Goal: Complete application form: Complete application form

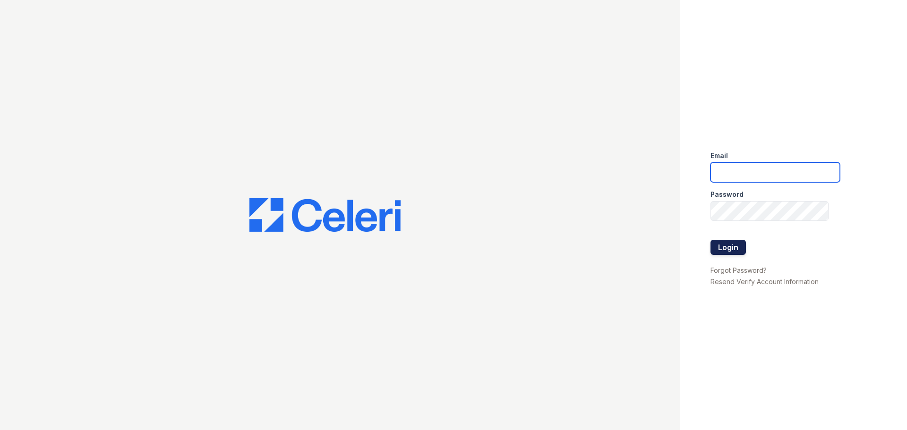
type input "Treepoint2@cafmanagement.com"
click at [732, 250] on button "Login" at bounding box center [727, 247] width 35 height 15
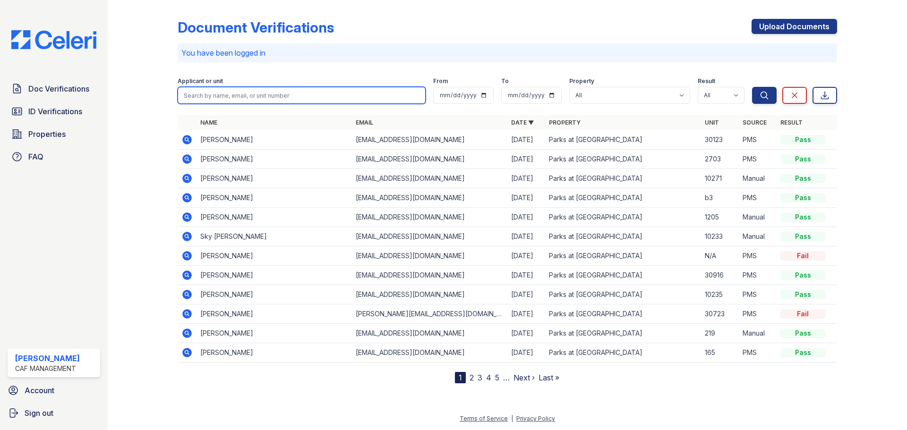
click at [369, 95] on input "search" at bounding box center [302, 95] width 248 height 17
type input "[PERSON_NAME]"
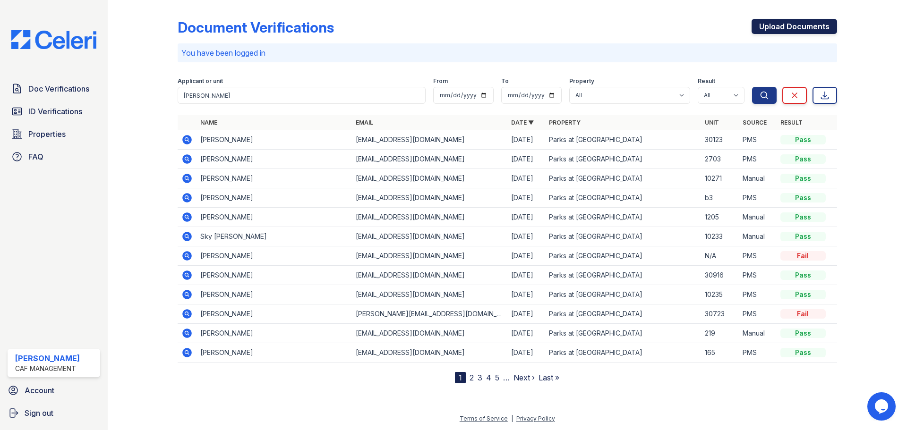
click at [786, 24] on link "Upload Documents" at bounding box center [793, 26] width 85 height 15
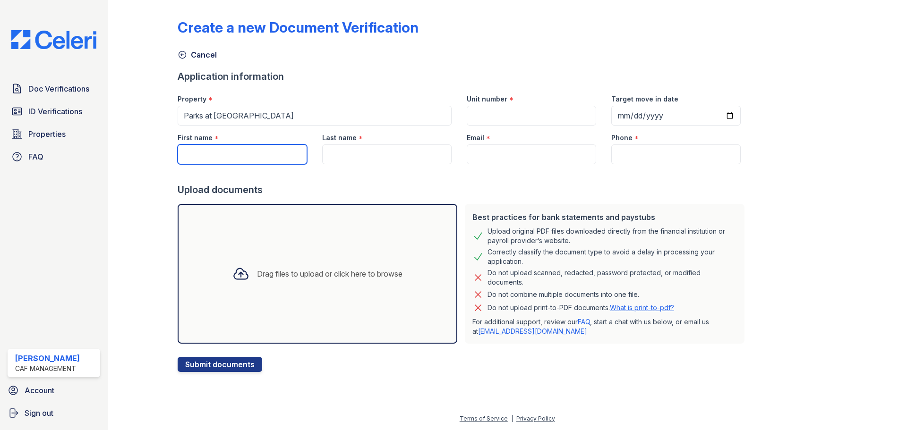
click at [190, 151] on input "First name" at bounding box center [242, 155] width 129 height 20
type input "[PERSON_NAME]"
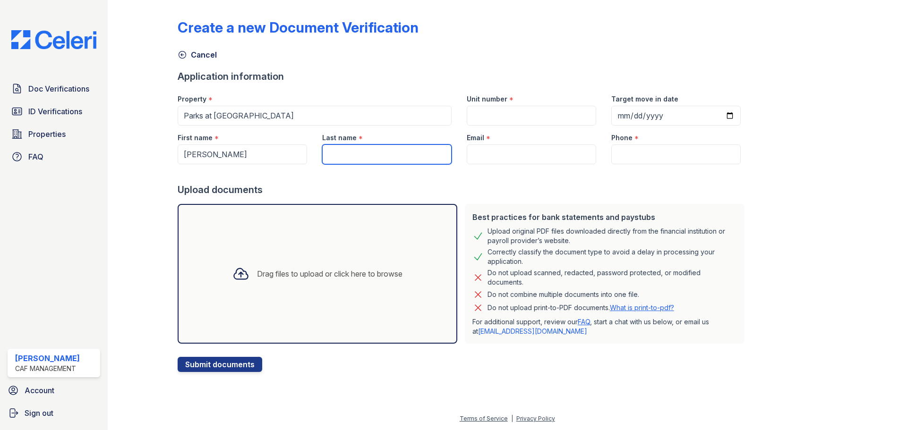
click at [368, 158] on input "Last name" at bounding box center [386, 155] width 129 height 20
type input "[PERSON_NAME]"
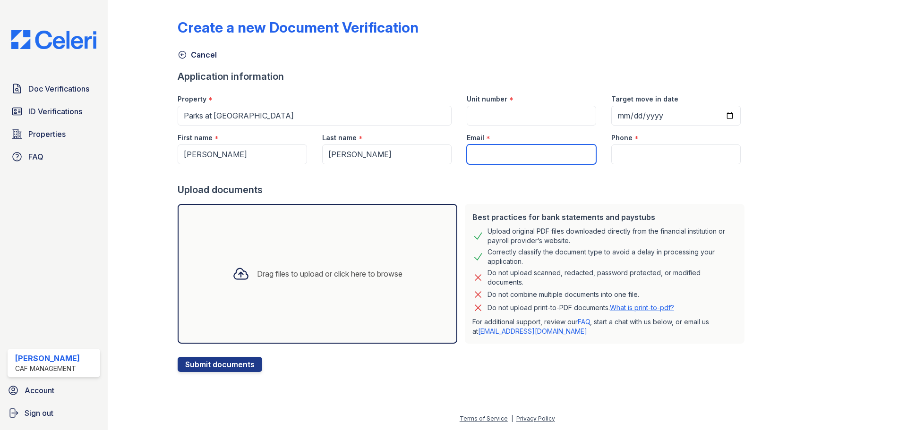
paste input "[EMAIL_ADDRESS][DOMAIN_NAME]"
type input "[EMAIL_ADDRESS][DOMAIN_NAME]"
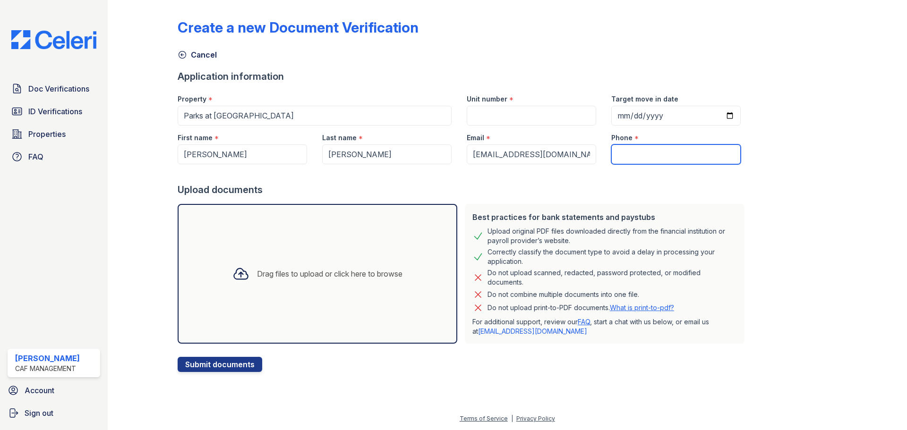
paste input "[PHONE_NUMBER]"
type input "[PHONE_NUMBER]"
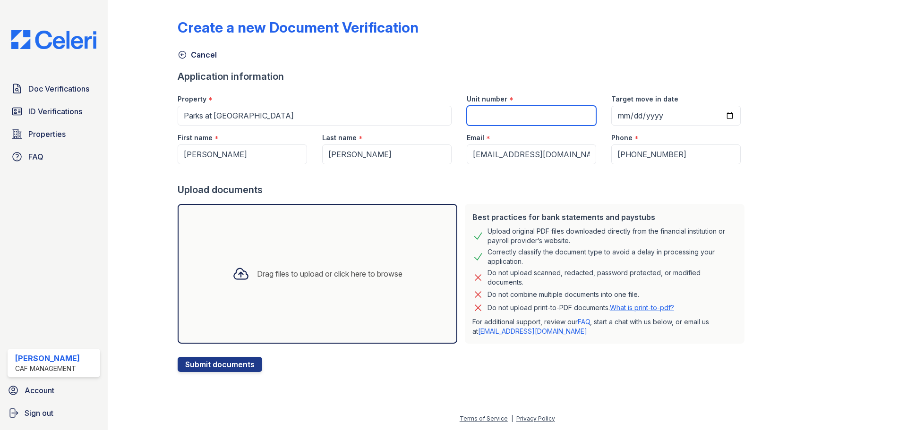
click at [520, 120] on input "Unit number" at bounding box center [531, 116] width 129 height 20
type input "31526"
click at [234, 275] on icon at bounding box center [240, 273] width 17 height 17
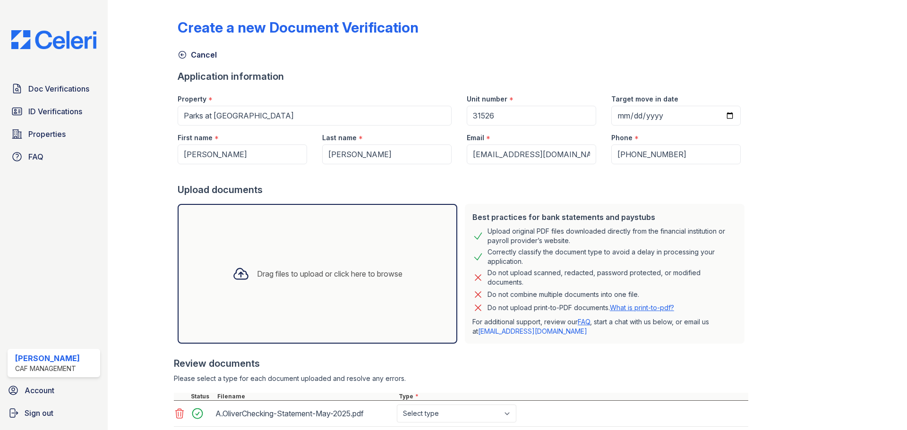
click at [239, 271] on icon at bounding box center [240, 273] width 17 height 17
click at [257, 276] on div "Drag files to upload or click here to browse" at bounding box center [329, 273] width 145 height 11
click at [330, 302] on div "Drag files to upload or click here to browse" at bounding box center [318, 274] width 280 height 140
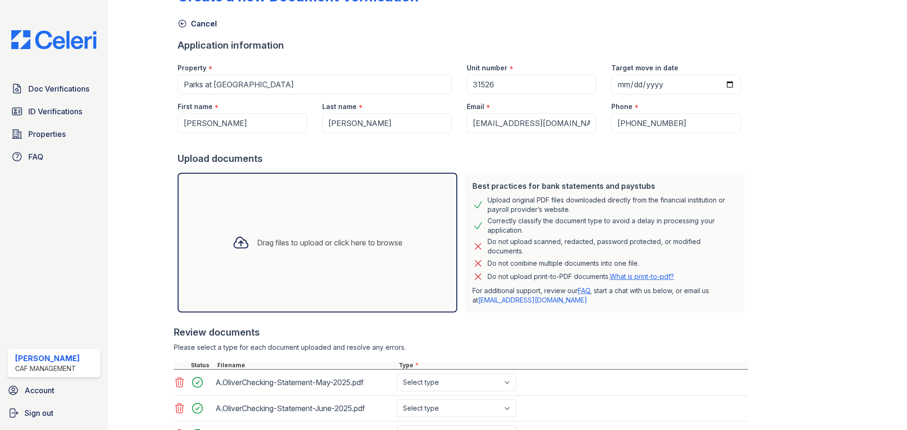
scroll to position [141, 0]
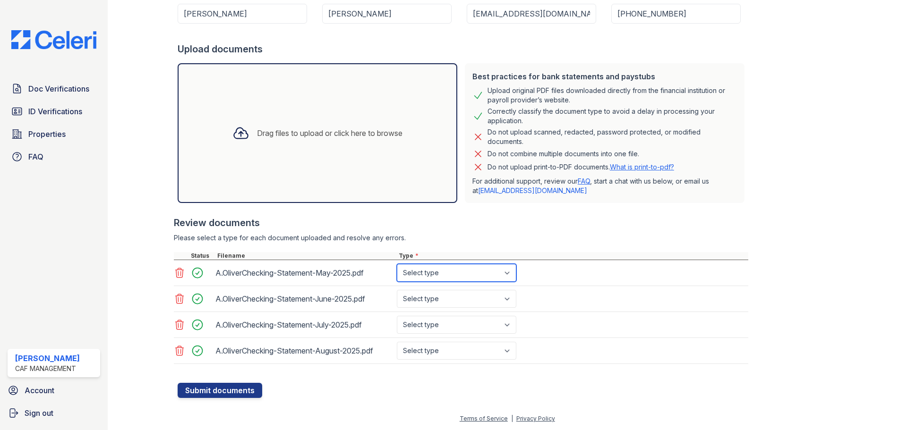
click at [502, 274] on select "Select type Paystub Bank Statement Offer Letter Tax Documents Benefit Award Let…" at bounding box center [456, 273] width 119 height 18
select select "bank_statement"
click at [397, 264] on select "Select type Paystub Bank Statement Offer Letter Tax Documents Benefit Award Let…" at bounding box center [456, 273] width 119 height 18
click at [507, 300] on select "Select type Paystub Bank Statement Offer Letter Tax Documents Benefit Award Let…" at bounding box center [456, 299] width 119 height 18
select select "bank_statement"
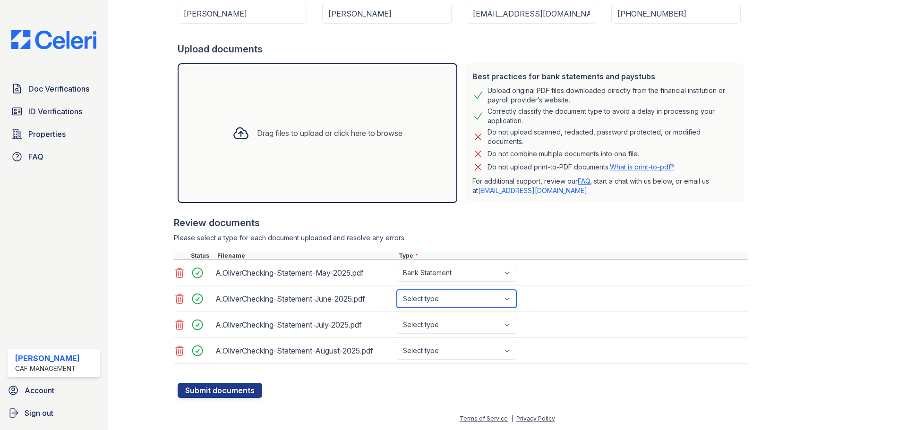
click at [397, 290] on select "Select type Paystub Bank Statement Offer Letter Tax Documents Benefit Award Let…" at bounding box center [456, 299] width 119 height 18
click at [511, 328] on select "Select type Paystub Bank Statement Offer Letter Tax Documents Benefit Award Let…" at bounding box center [456, 325] width 119 height 18
select select "bank_statement"
click at [397, 316] on select "Select type Paystub Bank Statement Offer Letter Tax Documents Benefit Award Let…" at bounding box center [456, 325] width 119 height 18
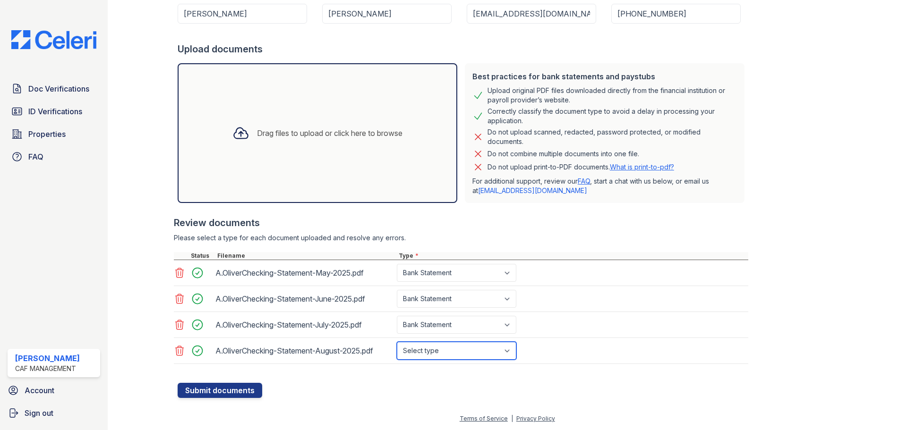
click at [514, 356] on select "Select type Paystub Bank Statement Offer Letter Tax Documents Benefit Award Let…" at bounding box center [456, 351] width 119 height 18
select select "bank_statement"
click at [397, 342] on select "Select type Paystub Bank Statement Offer Letter Tax Documents Benefit Award Let…" at bounding box center [456, 351] width 119 height 18
click at [242, 391] on button "Submit documents" at bounding box center [220, 390] width 85 height 15
